Goal: Task Accomplishment & Management: Use online tool/utility

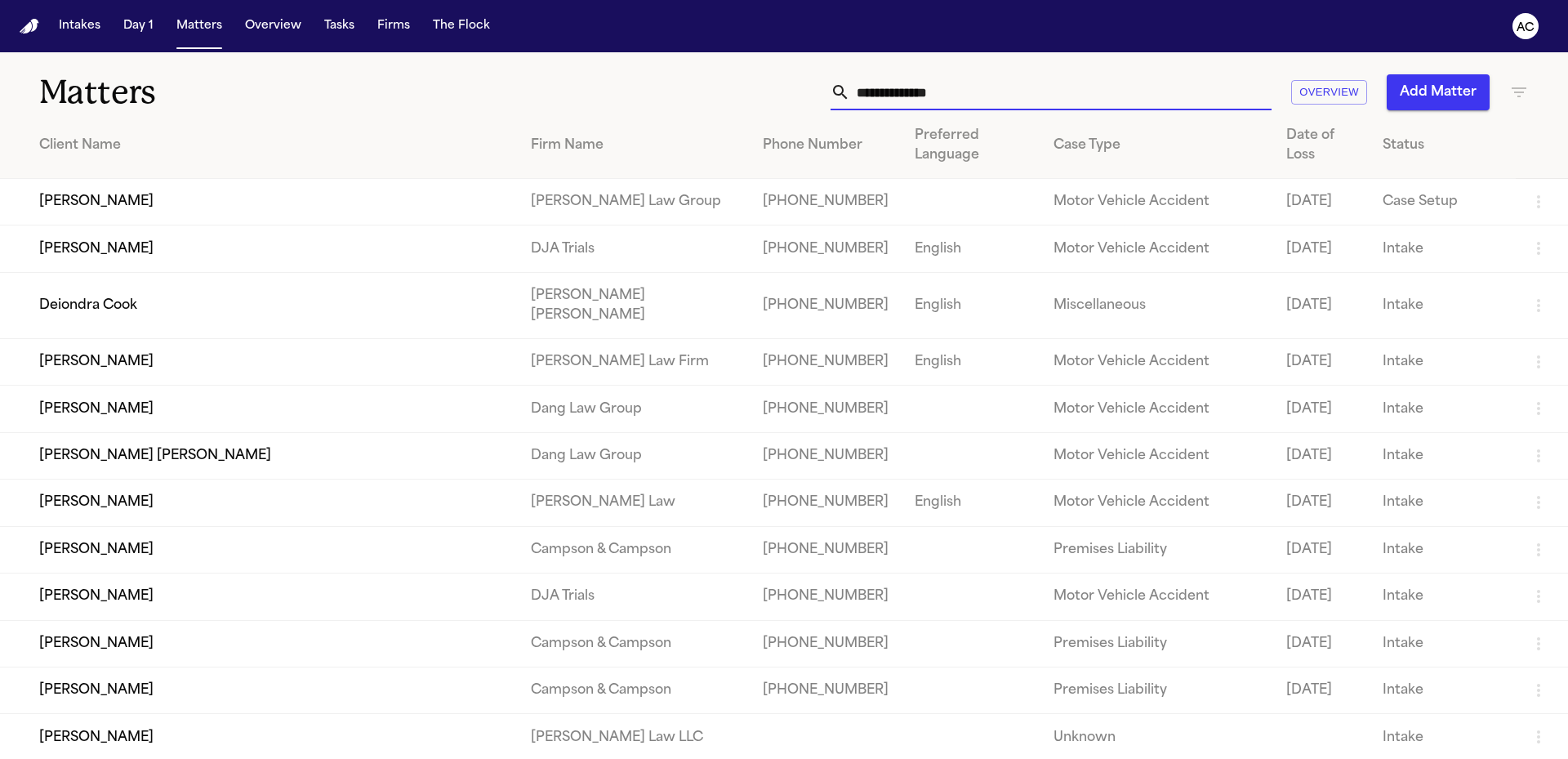
click at [1107, 99] on input "text" at bounding box center [1061, 92] width 421 height 36
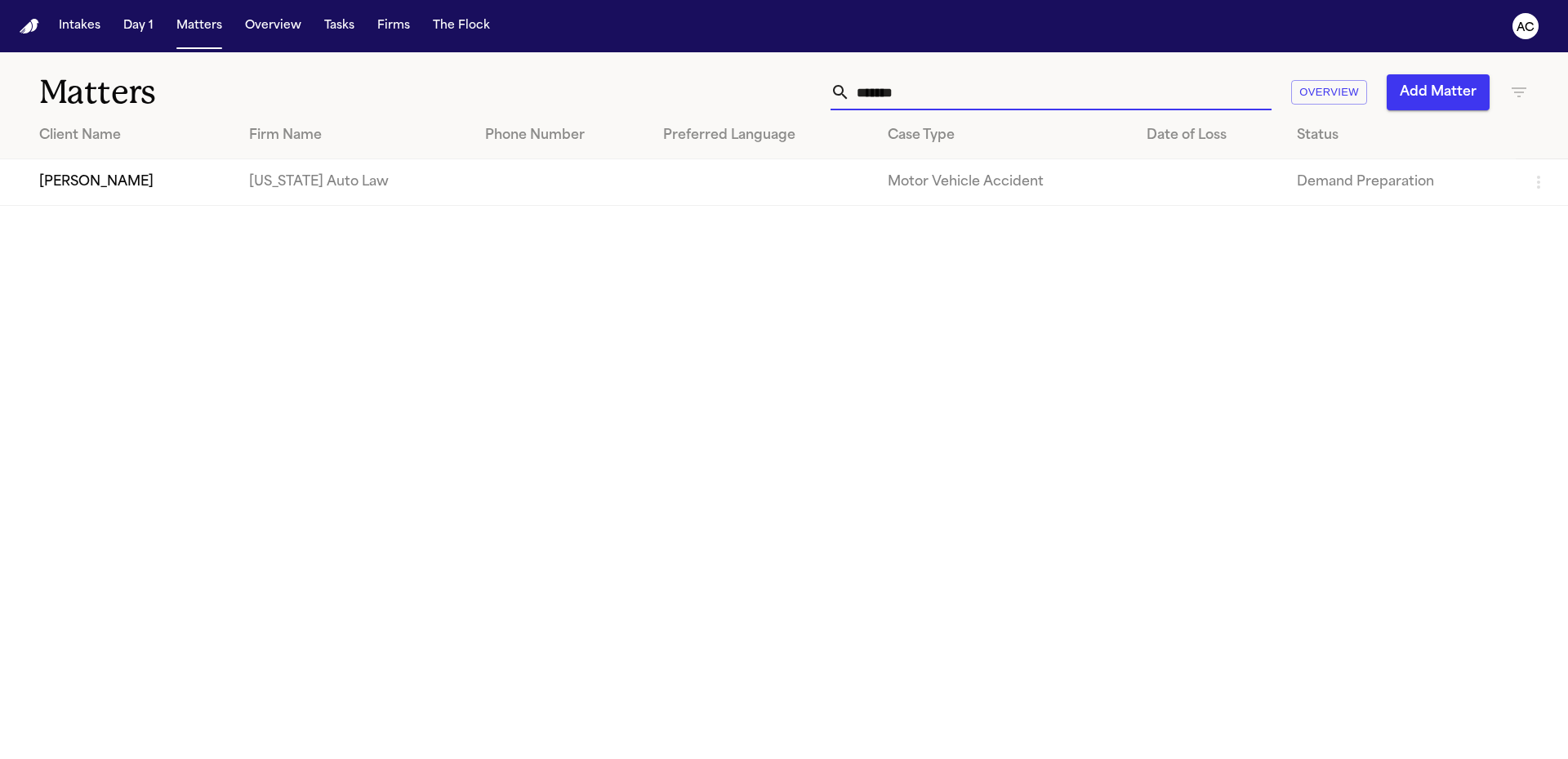
type input "*******"
click at [94, 185] on td "[PERSON_NAME]" at bounding box center [118, 182] width 236 height 47
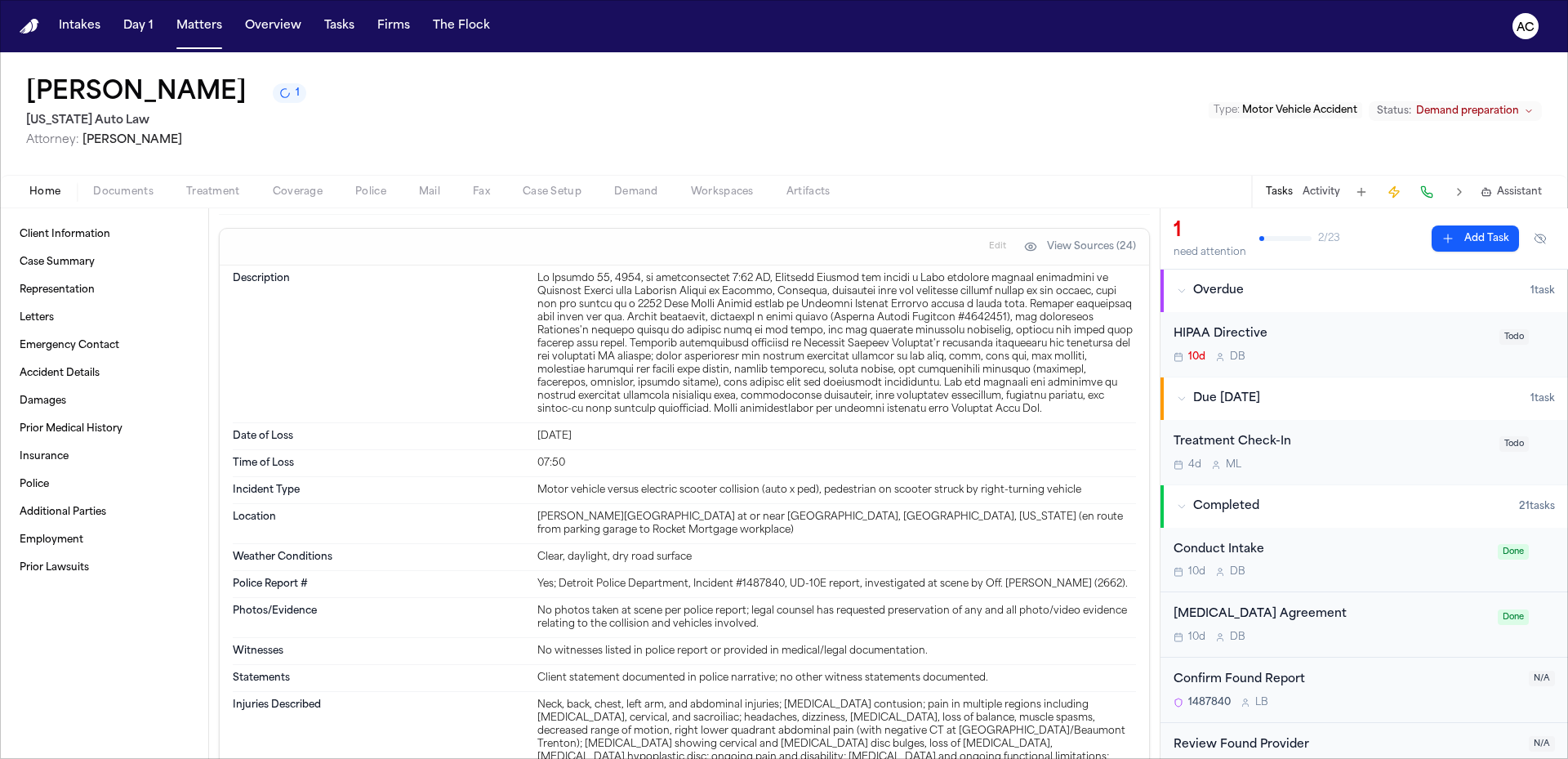
scroll to position [654, 0]
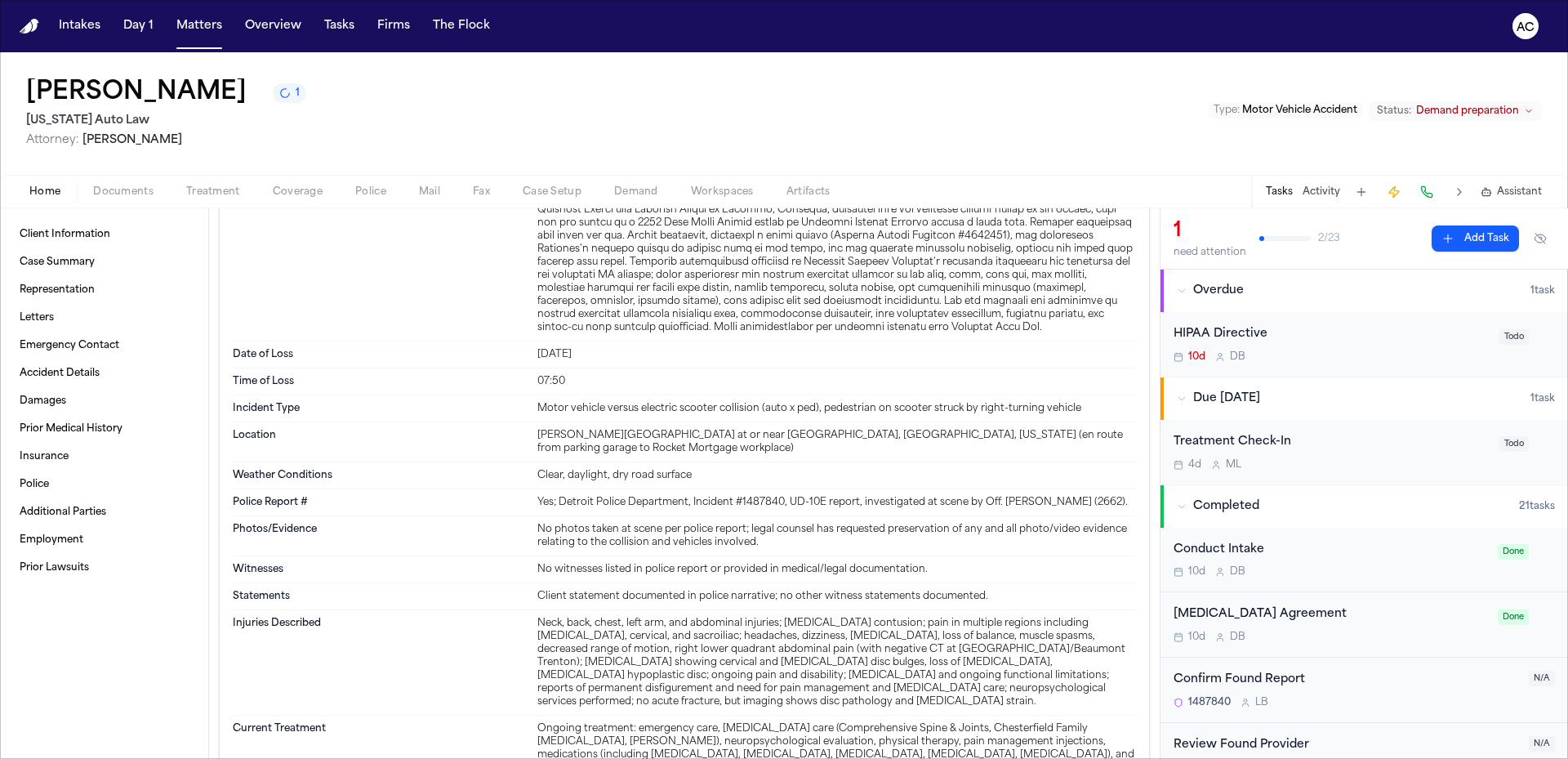
click at [713, 193] on span "Workspaces" at bounding box center [722, 192] width 63 height 13
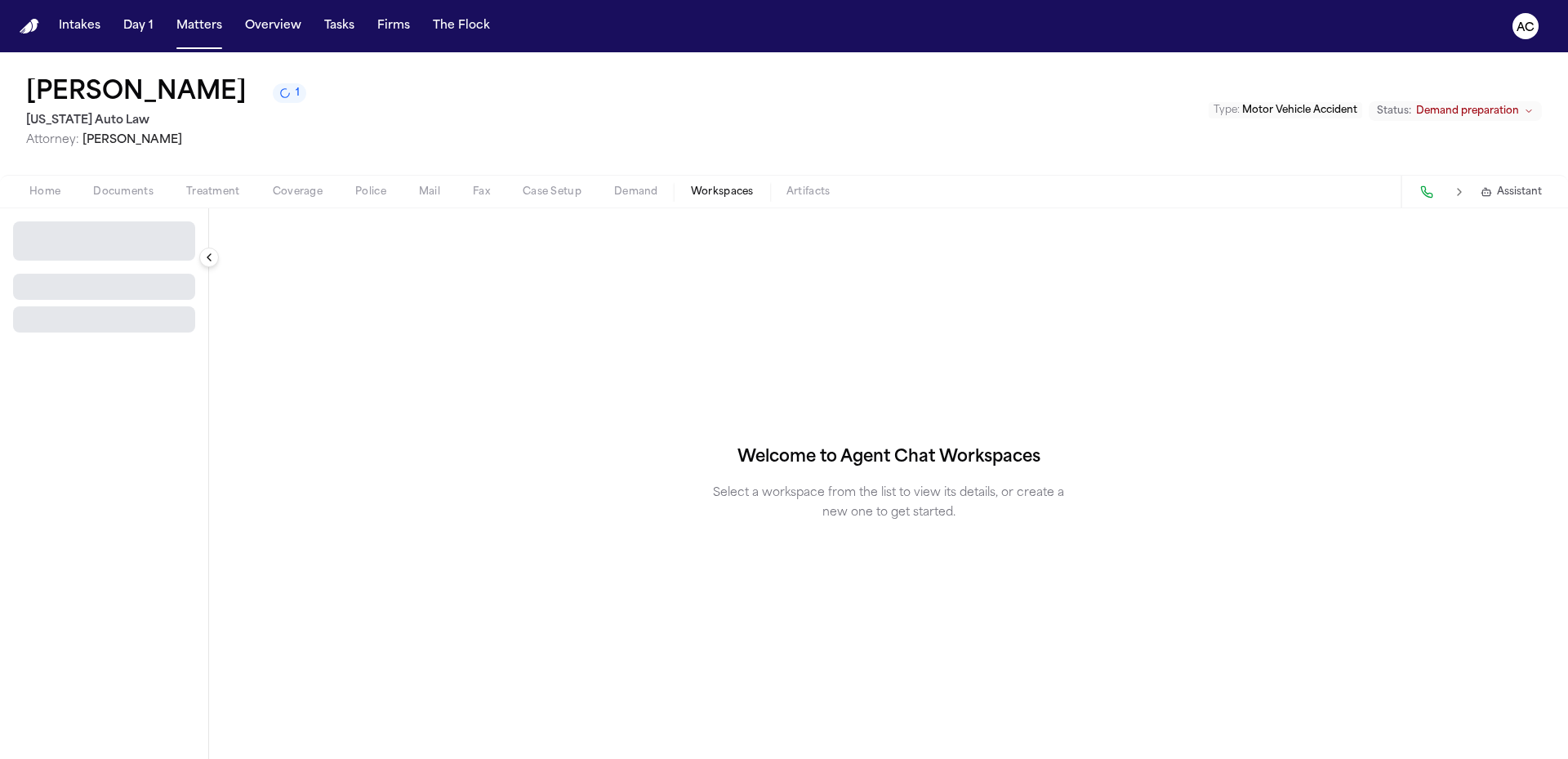
click at [650, 200] on span "button" at bounding box center [636, 201] width 64 height 2
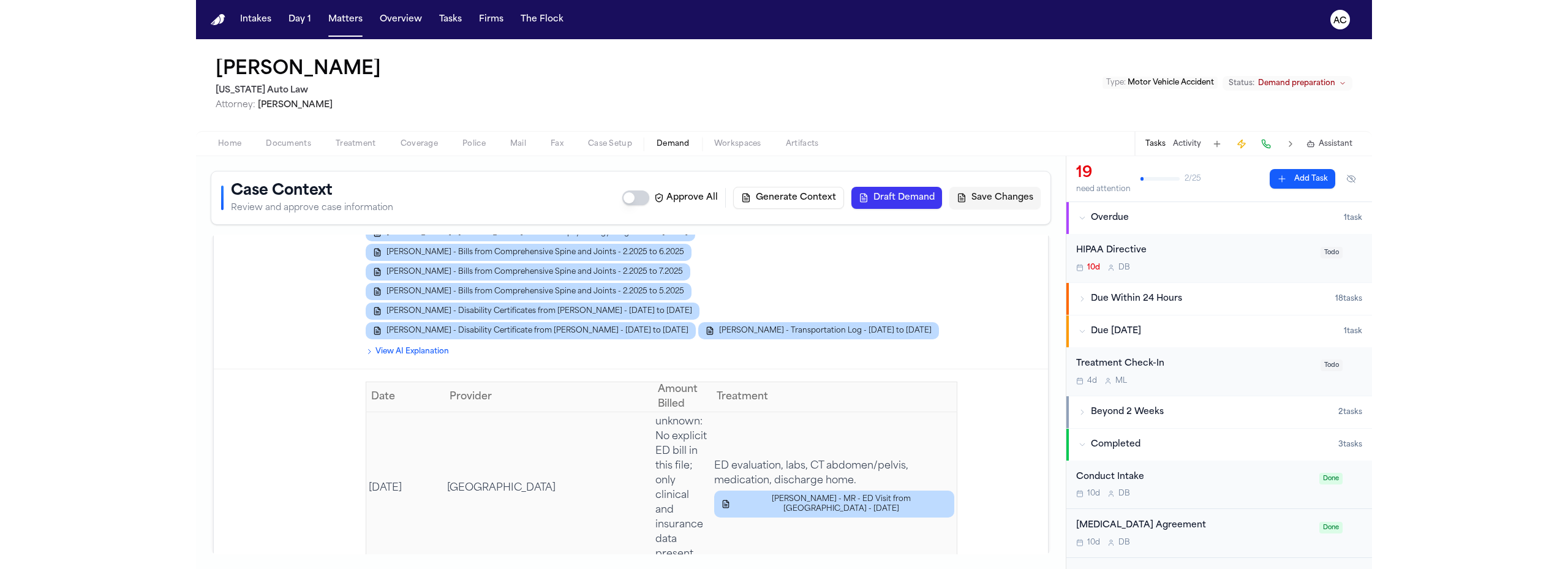
scroll to position [3246, 0]
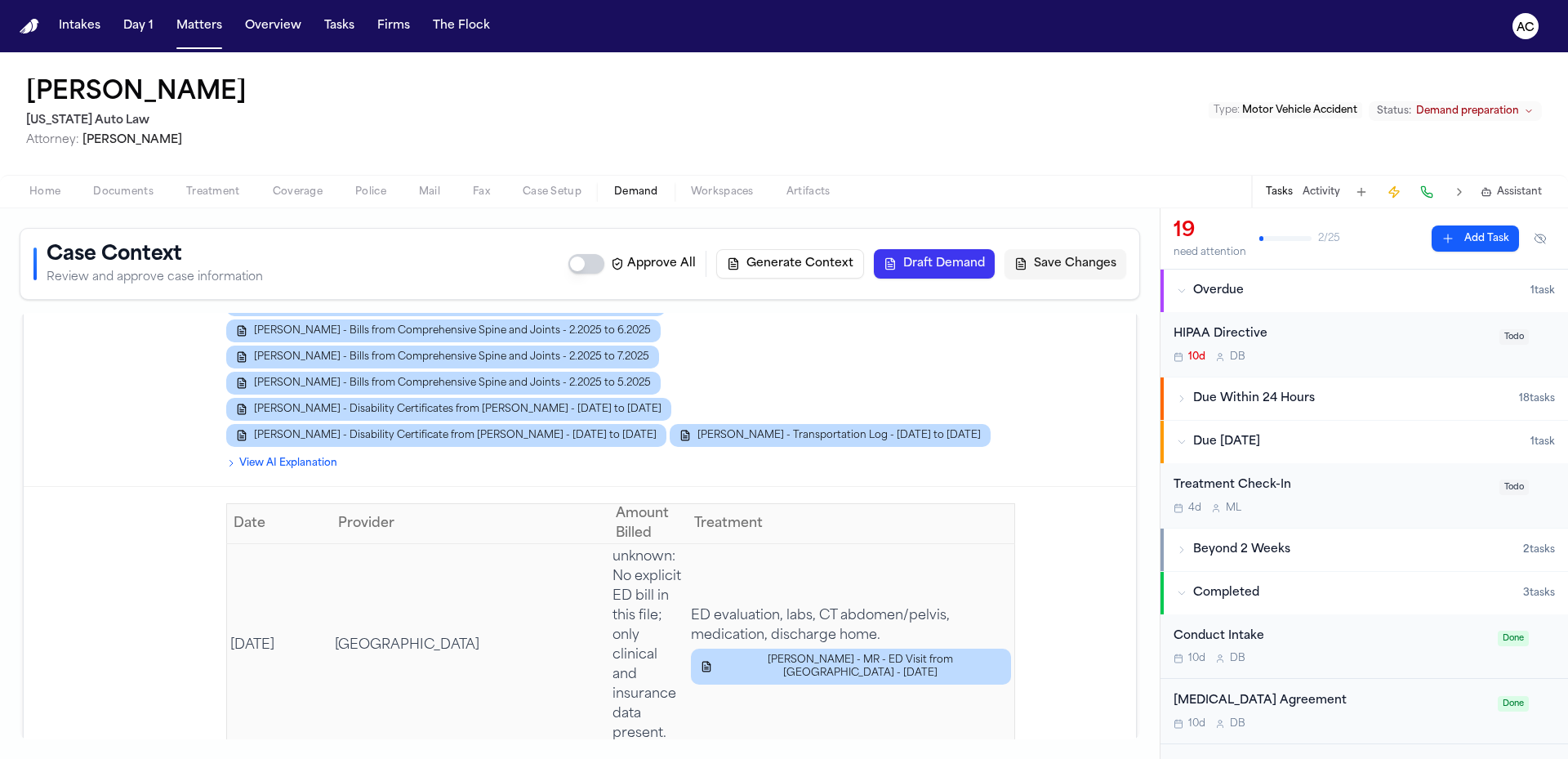
click at [1121, 109] on div "[PERSON_NAME] [US_STATE] Auto Law Attorney: [PERSON_NAME] Type : Motor Vehicle …" at bounding box center [784, 114] width 1568 height 123
click at [195, 19] on button "Matters" at bounding box center [199, 26] width 59 height 29
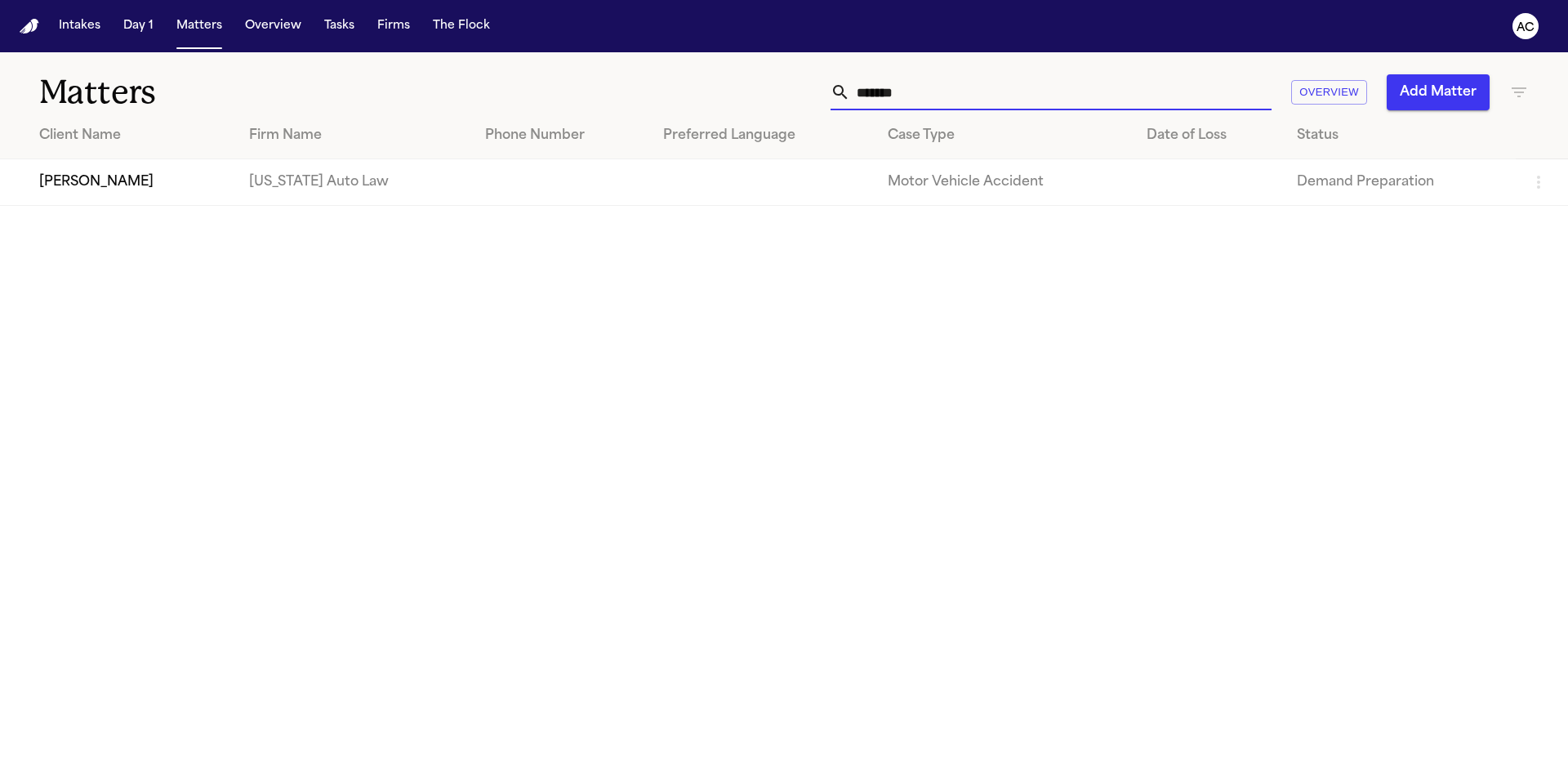
drag, startPoint x: 1110, startPoint y: 97, endPoint x: 646, endPoint y: 78, distance: 464.4
click at [648, 81] on div "******* Overview Add Matter" at bounding box center [1000, 92] width 1056 height 36
type input "*********"
click at [150, 183] on td "[PERSON_NAME]" at bounding box center [118, 182] width 236 height 47
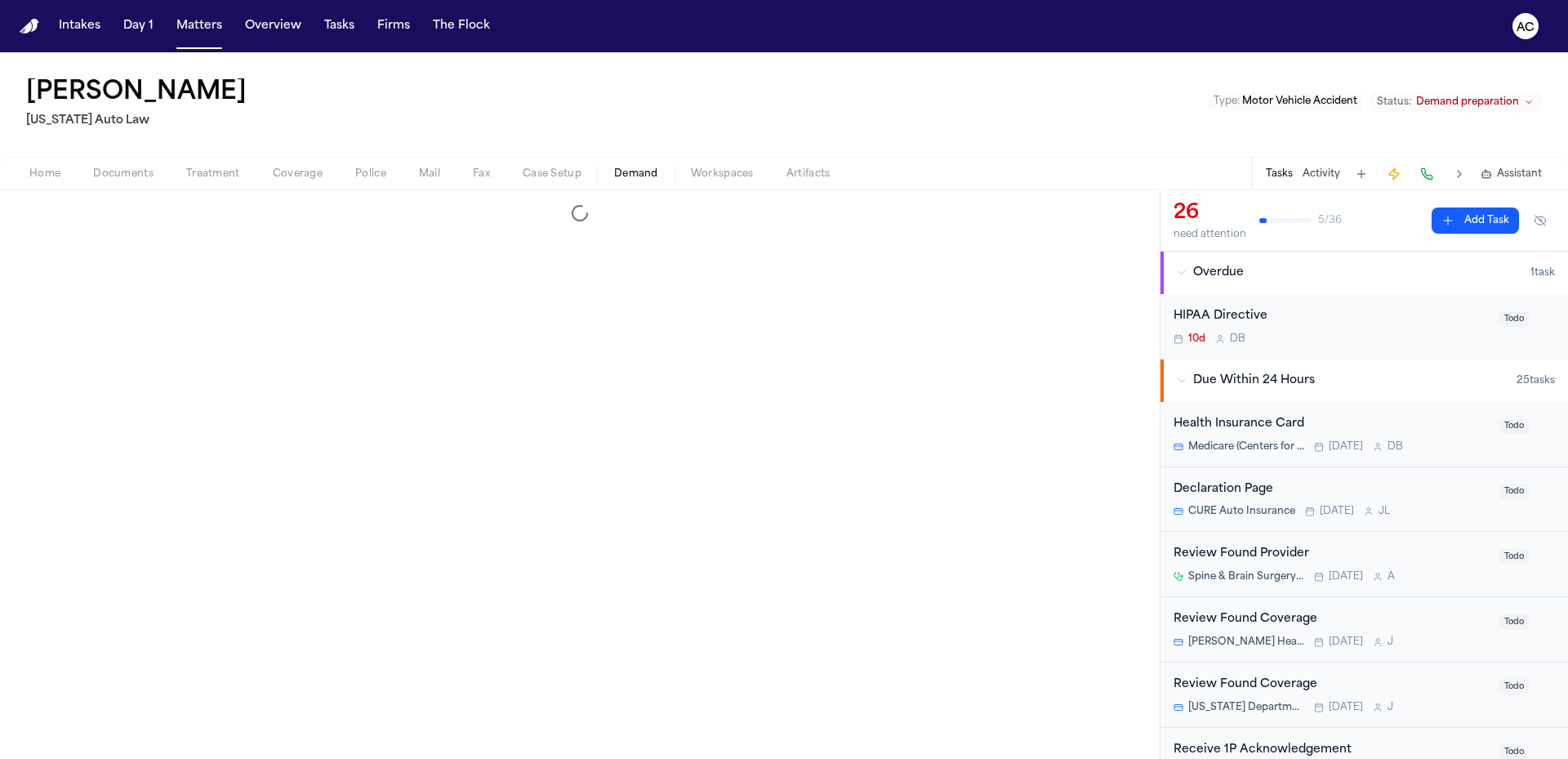
click at [632, 168] on span "Demand" at bounding box center [636, 174] width 44 height 13
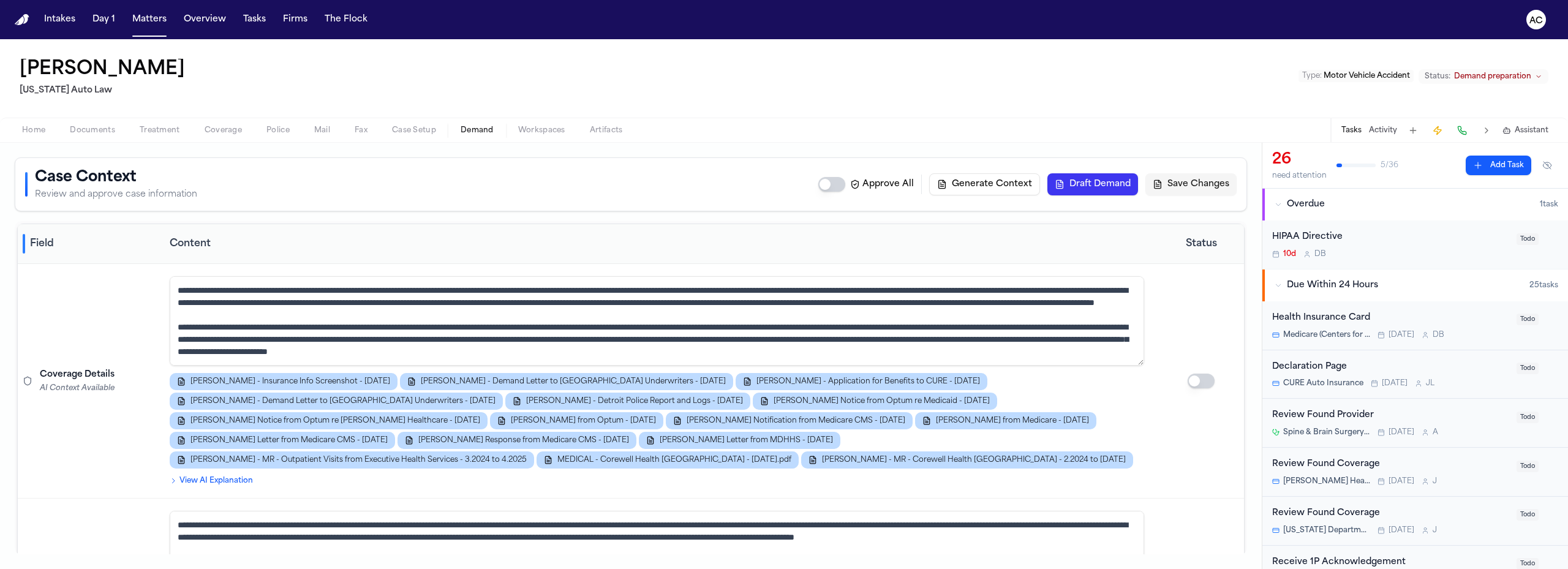
click at [449, 123] on button "Demand" at bounding box center [477, 130] width 58 height 15
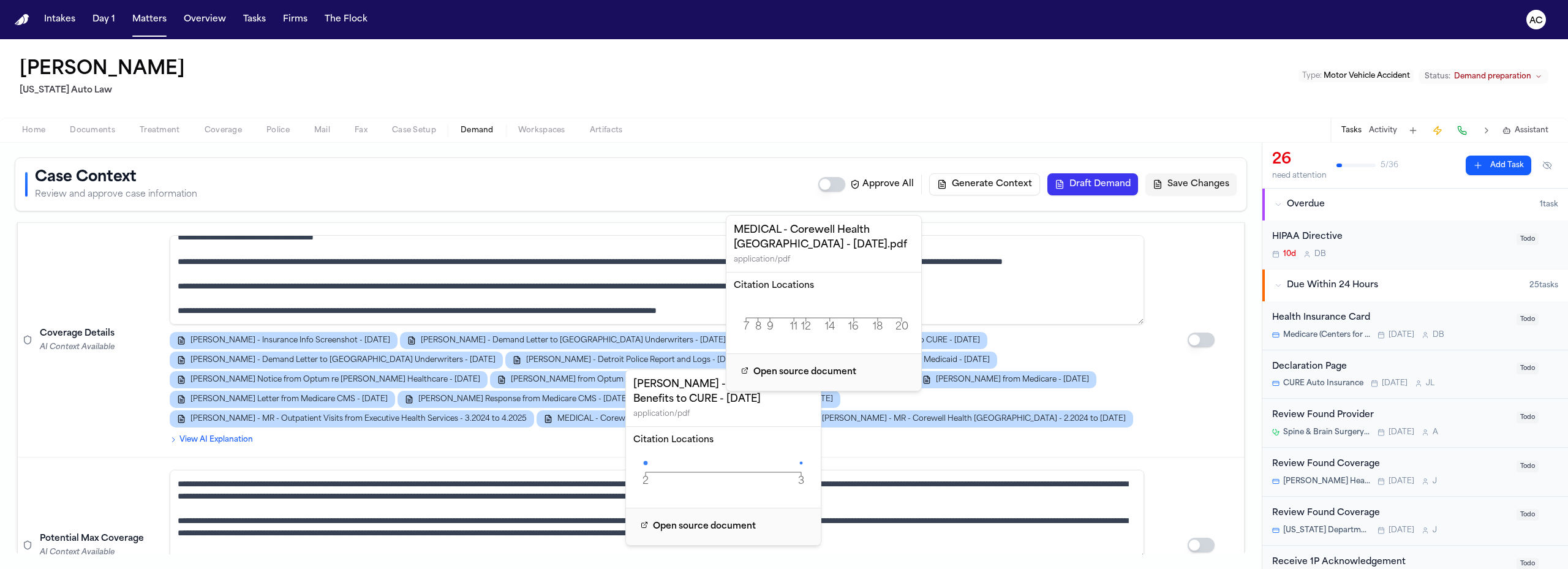
scroll to position [61, 0]
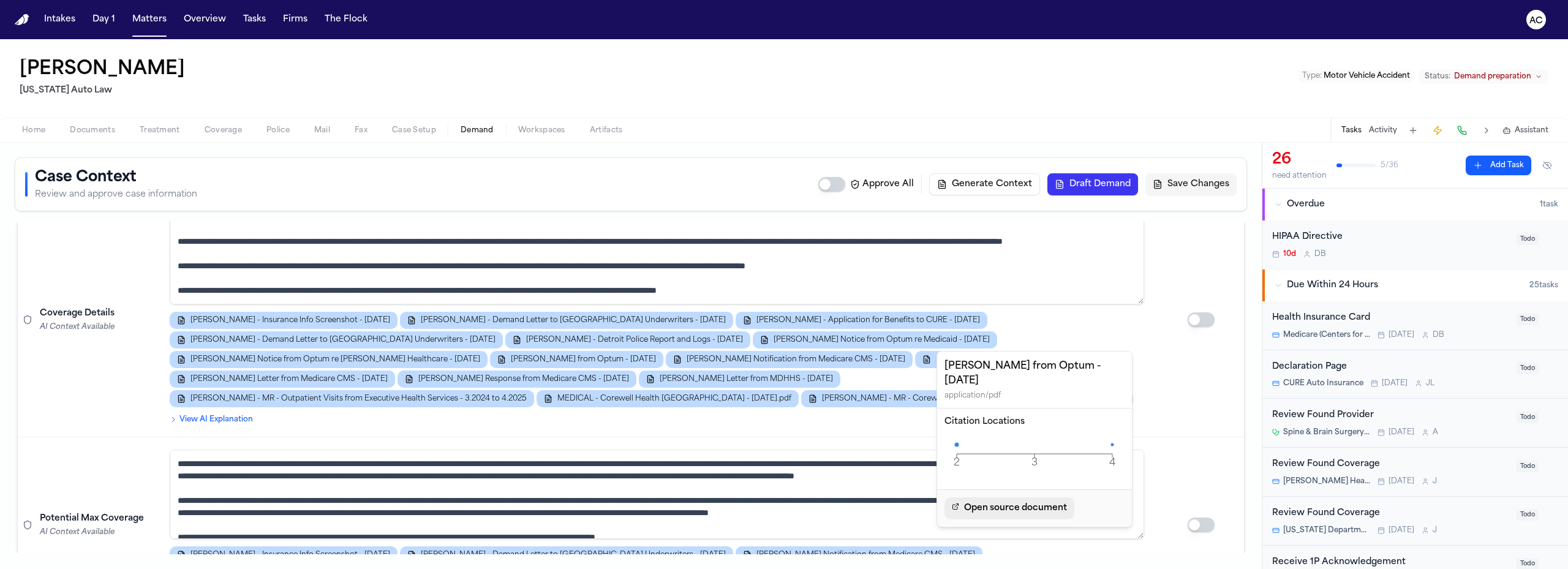
click at [1010, 507] on span "Open source document" at bounding box center [1016, 508] width 103 height 15
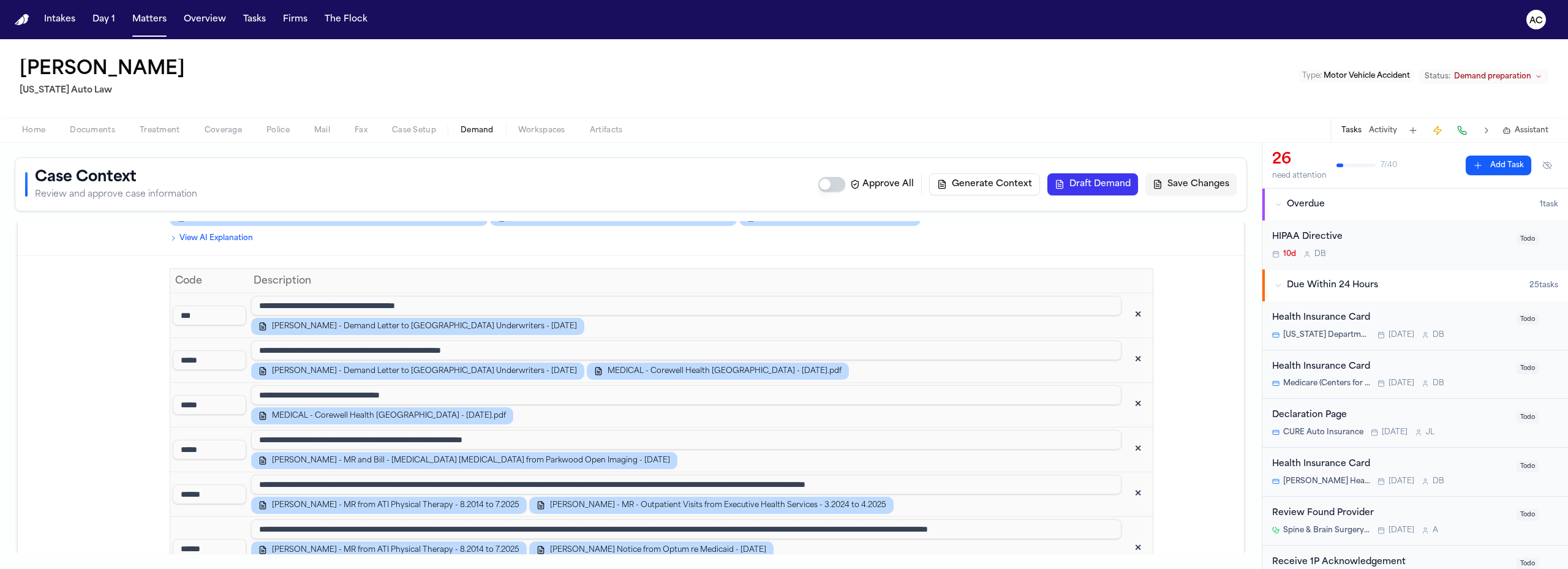
scroll to position [674, 0]
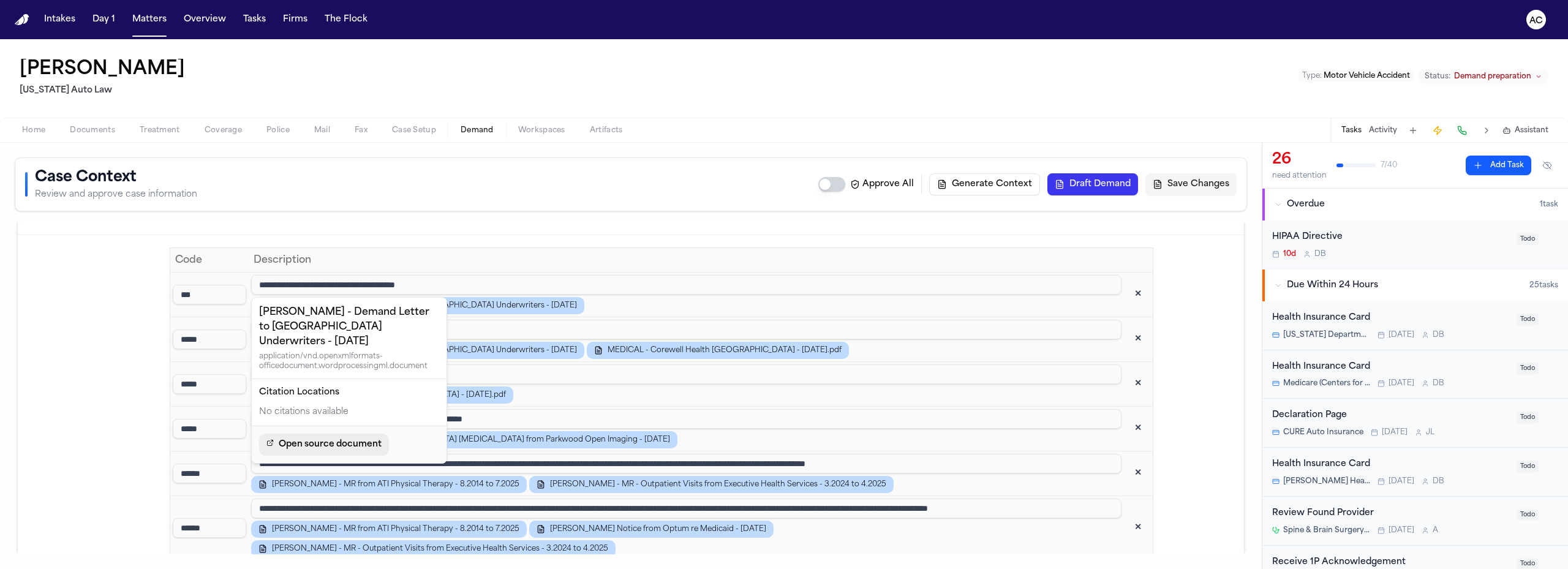
click at [344, 437] on span "Open source document" at bounding box center [330, 445] width 103 height 15
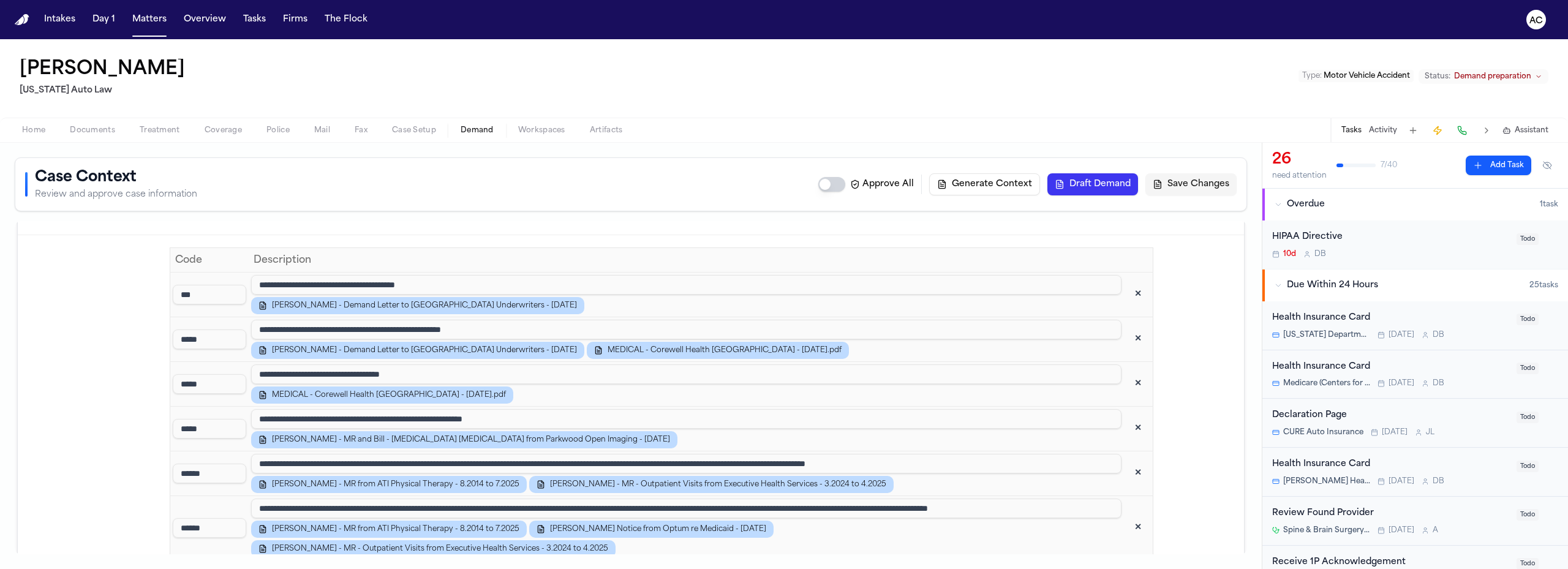
click at [1148, 76] on div "[PERSON_NAME] [US_STATE] Auto Law Type : Motor Vehicle Accident Status: Demand …" at bounding box center [784, 78] width 1568 height 78
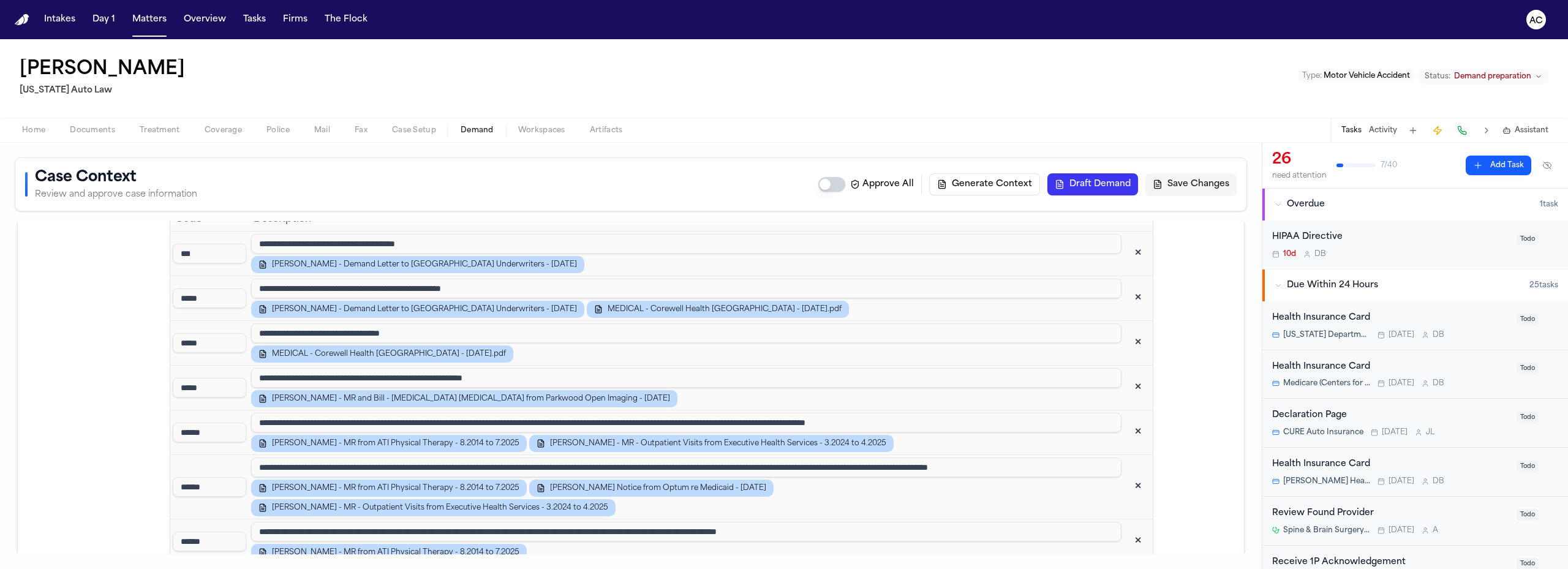
scroll to position [735, 0]
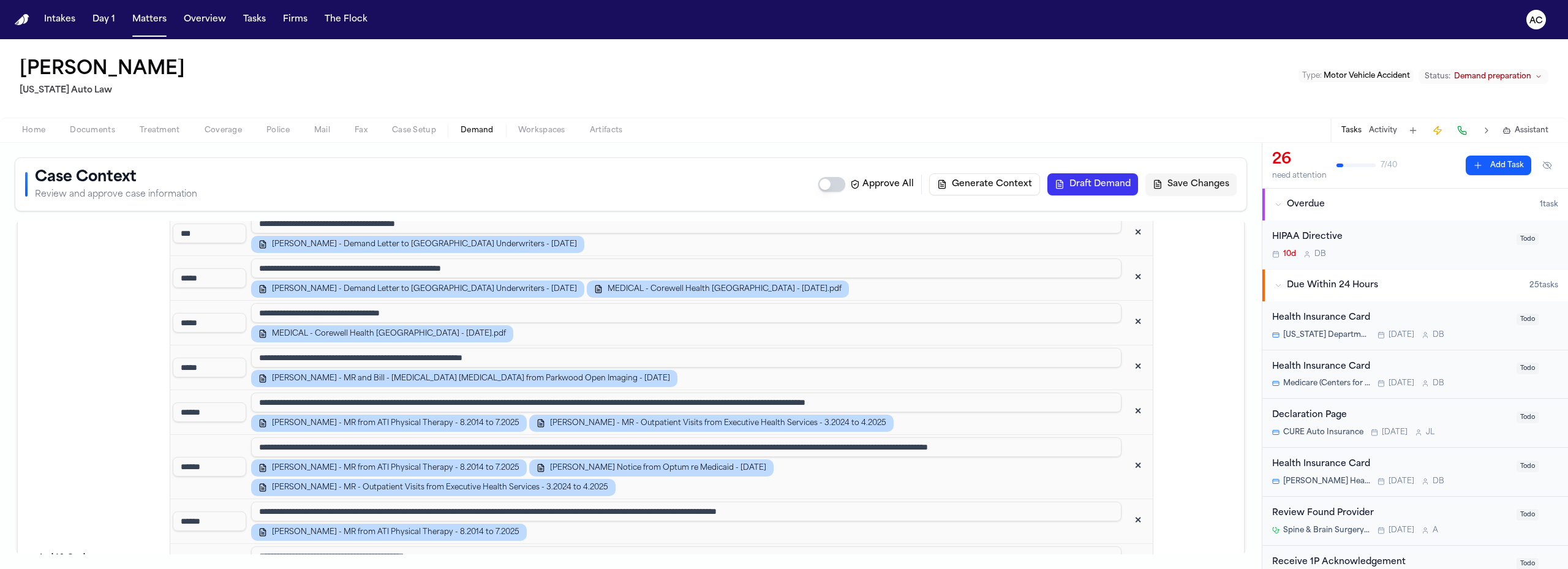
drag, startPoint x: 512, startPoint y: 492, endPoint x: 448, endPoint y: 176, distance: 322.4
click at [448, 176] on div "Case Context Review and approve case information Approve All Generate Context D…" at bounding box center [631, 184] width 1212 height 33
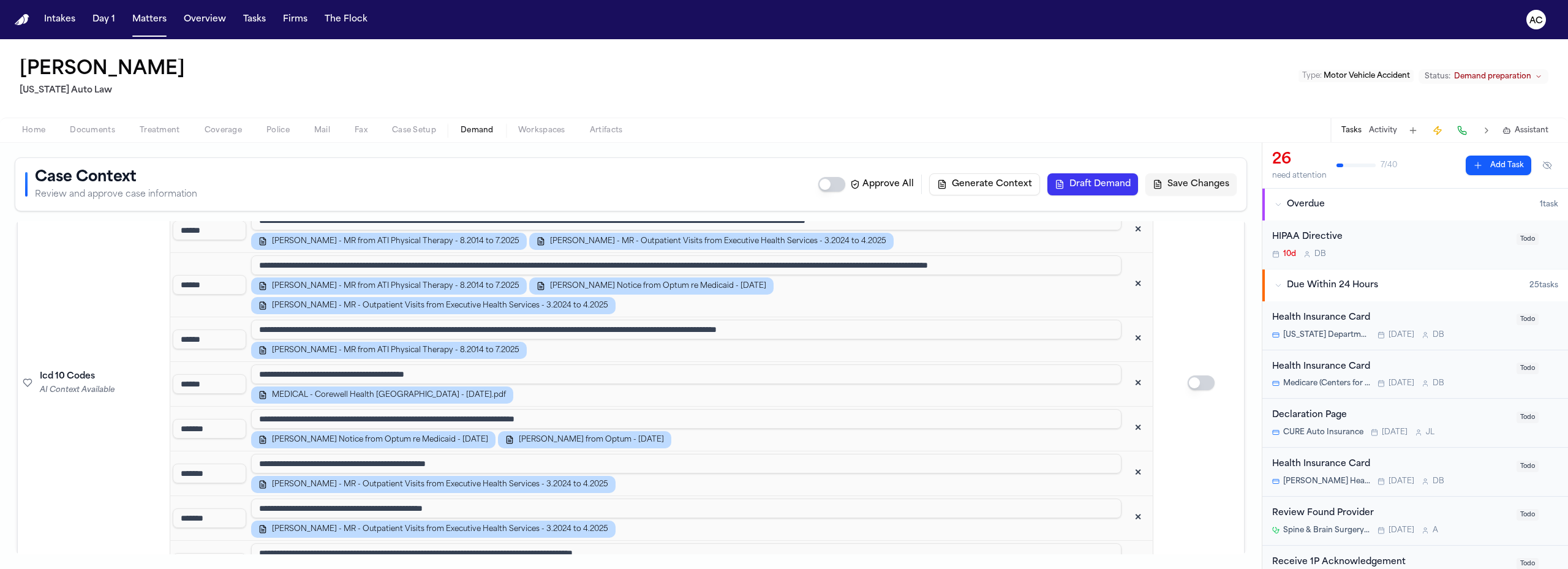
scroll to position [919, 0]
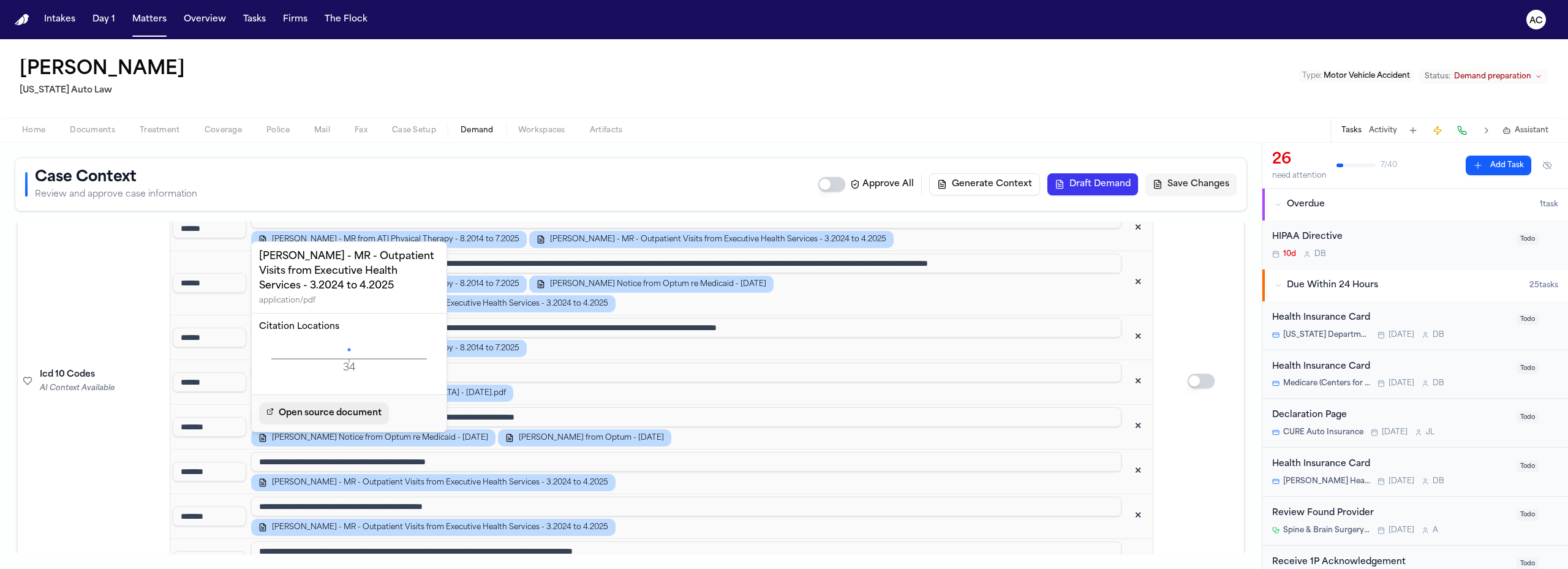
click at [357, 414] on span "Open source document" at bounding box center [330, 413] width 103 height 15
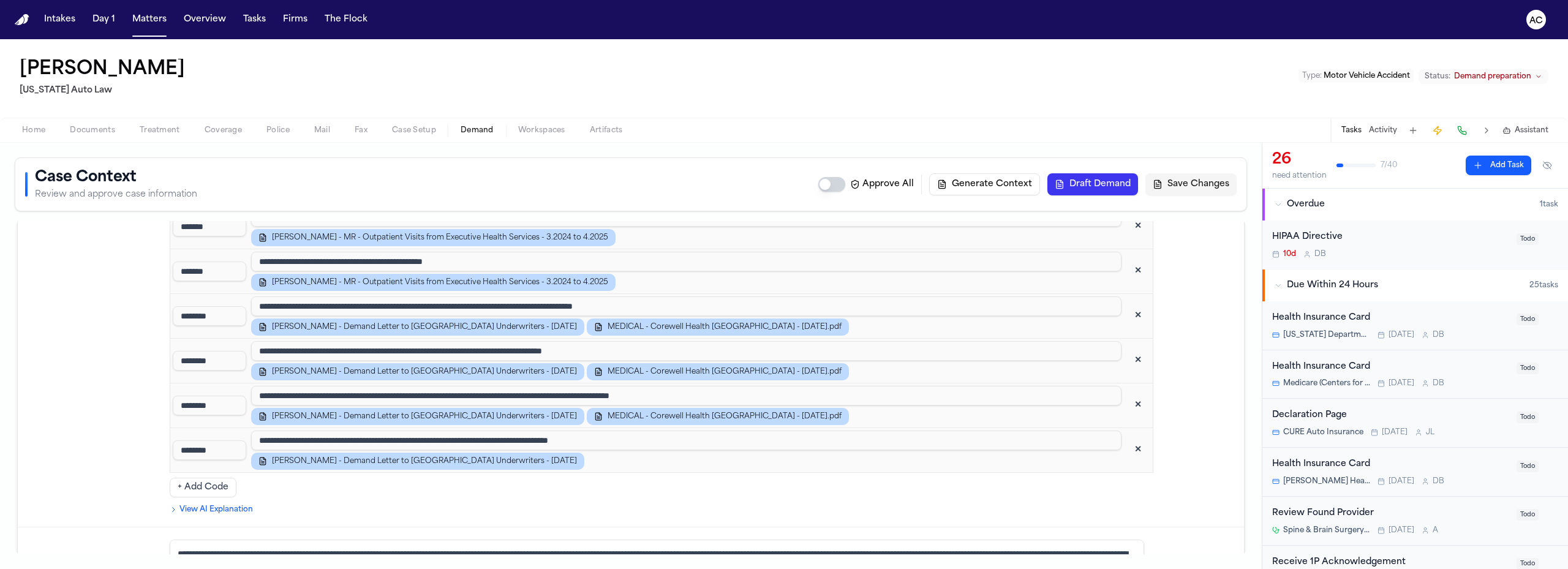
scroll to position [1102, 0]
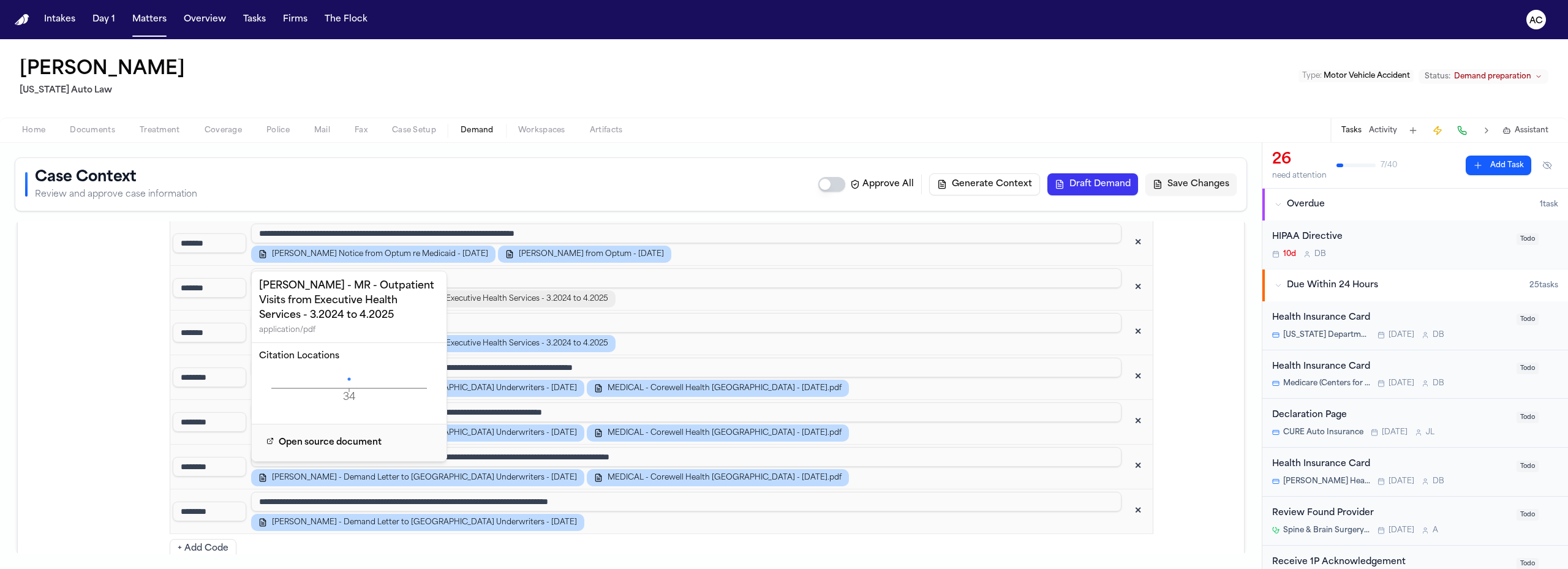
click at [542, 294] on span "[PERSON_NAME] - MR - Outpatient Visits from Executive Health Services - 3.2024 …" at bounding box center [440, 299] width 336 height 10
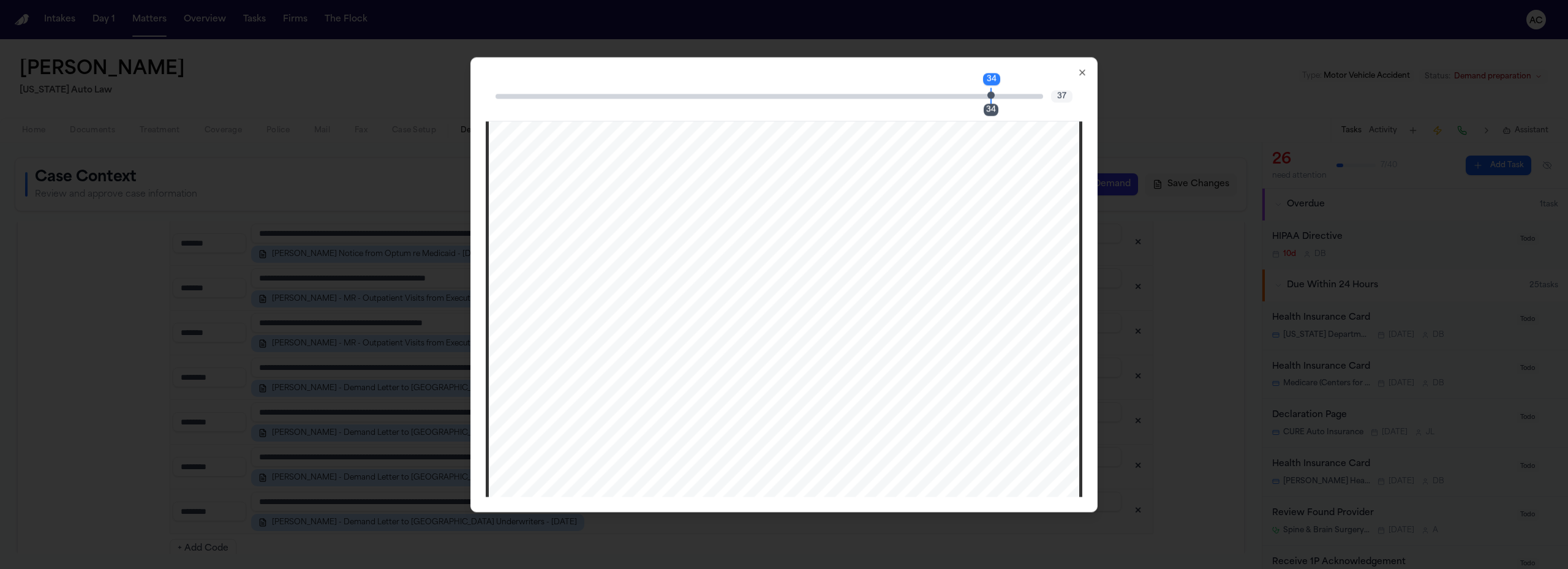
scroll to position [25421, 0]
click at [996, 109] on div "34" at bounding box center [991, 110] width 15 height 12
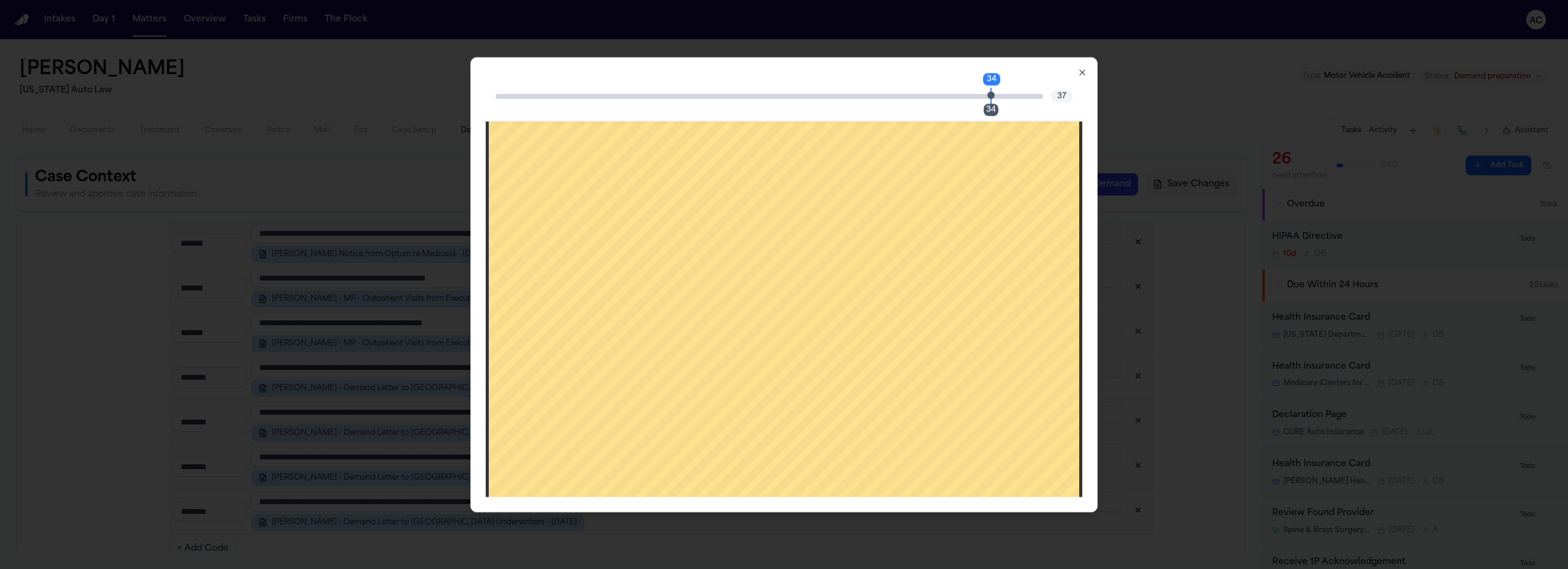
scroll to position [25788, 0]
click at [1083, 68] on icon "button" at bounding box center [1083, 72] width 10 height 10
